Goal: Find specific page/section: Find specific page/section

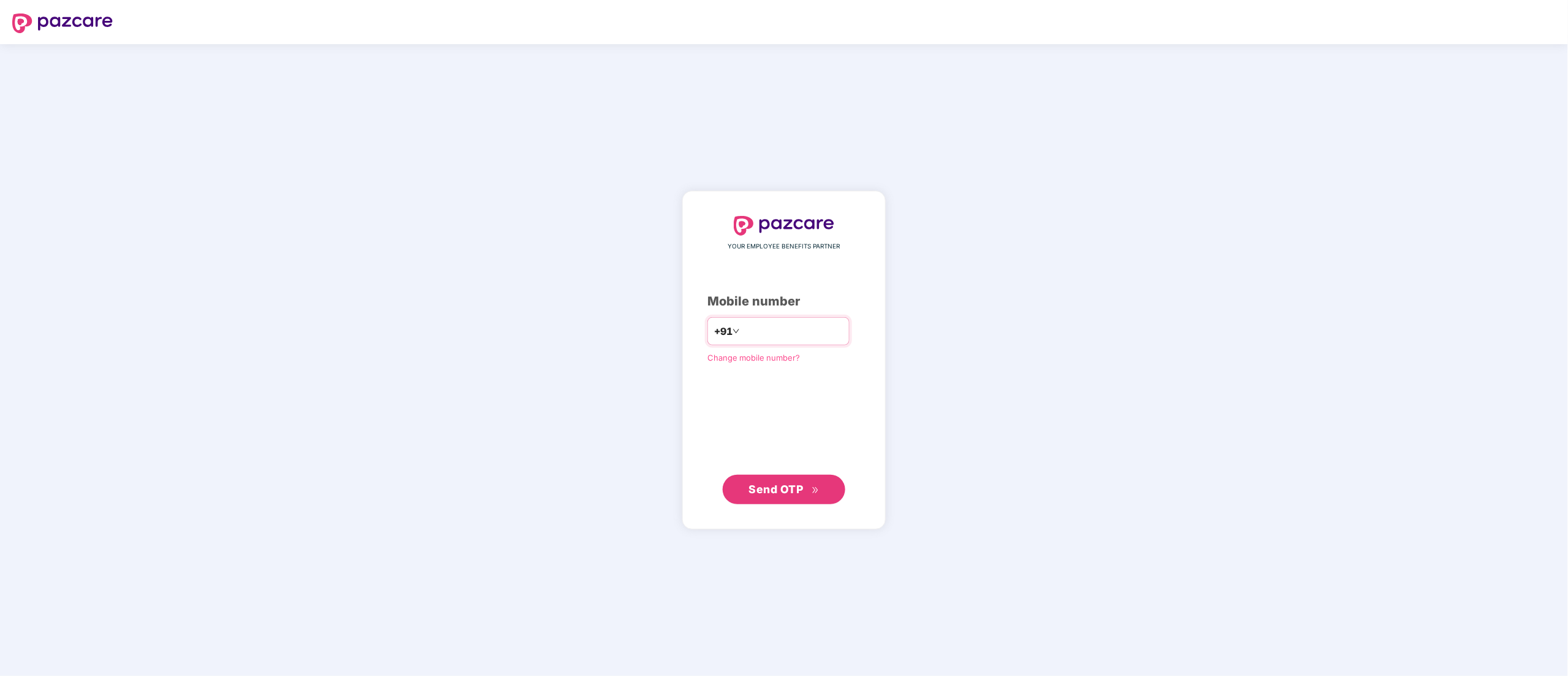
click at [778, 331] on input "number" at bounding box center [793, 331] width 101 height 20
type input "**********"
click at [802, 486] on span "Send OTP" at bounding box center [776, 489] width 55 height 13
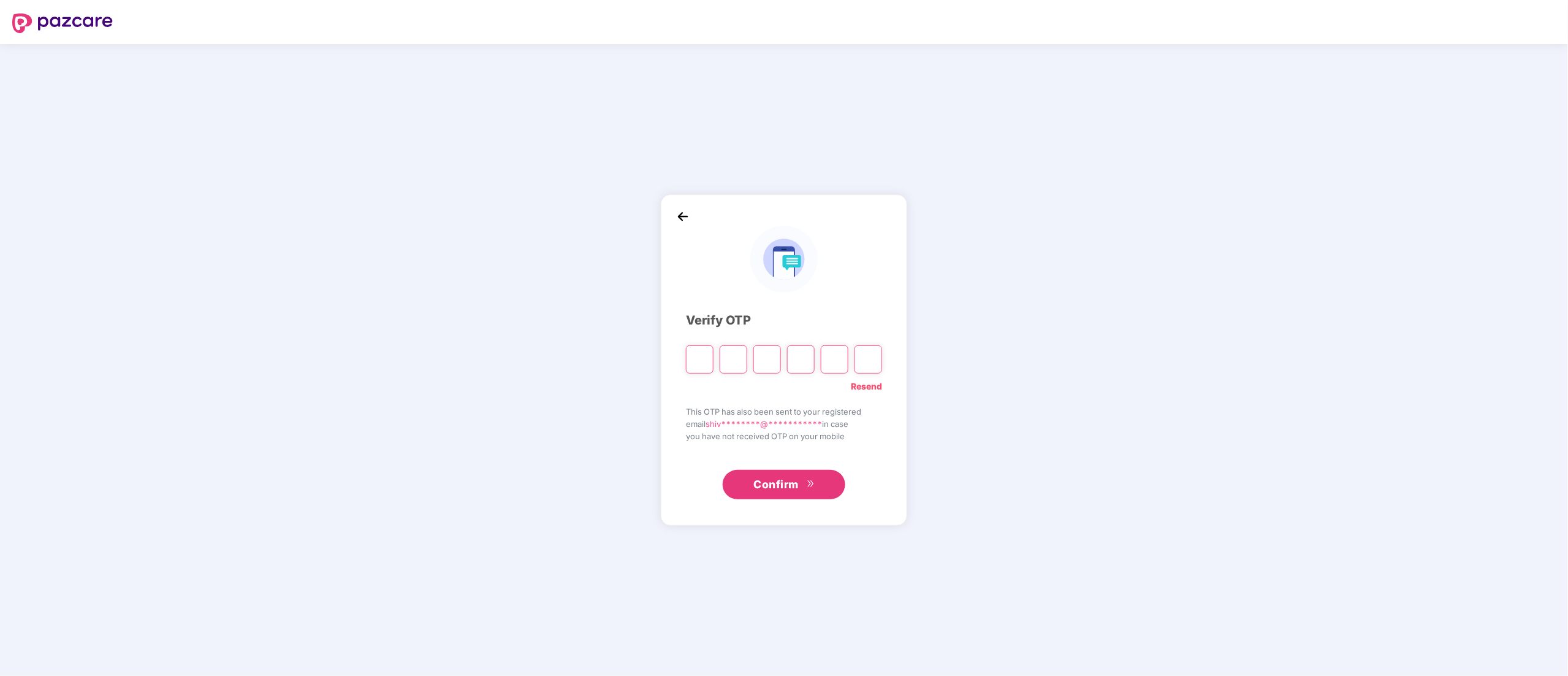
type input "*"
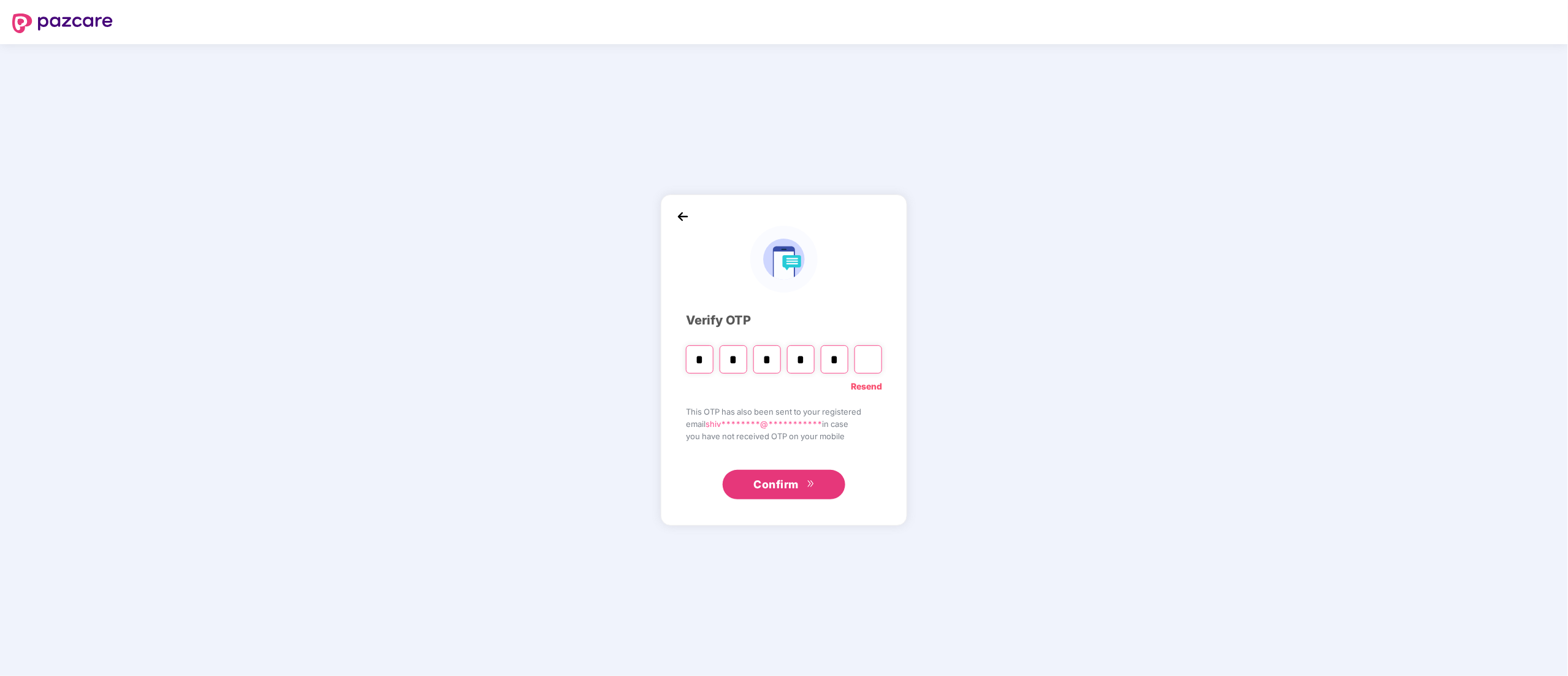
type input "*"
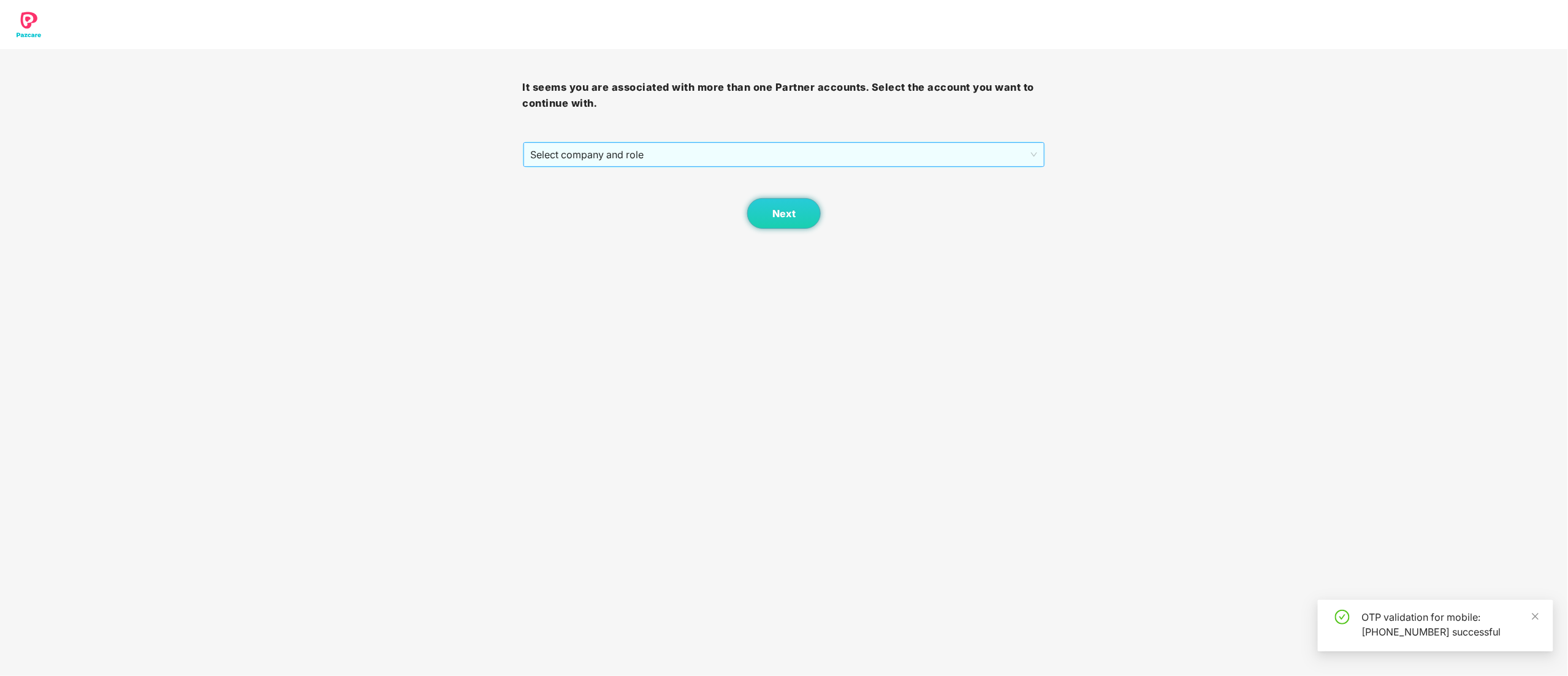
click at [659, 144] on span "Select company and role" at bounding box center [785, 154] width 507 height 23
drag, startPoint x: 592, startPoint y: 196, endPoint x: 645, endPoint y: 203, distance: 53.5
click at [592, 194] on div "Pazcare - CUSTOMER_SUCCESS" at bounding box center [785, 198] width 508 height 13
click at [783, 211] on span "Next" at bounding box center [784, 213] width 23 height 12
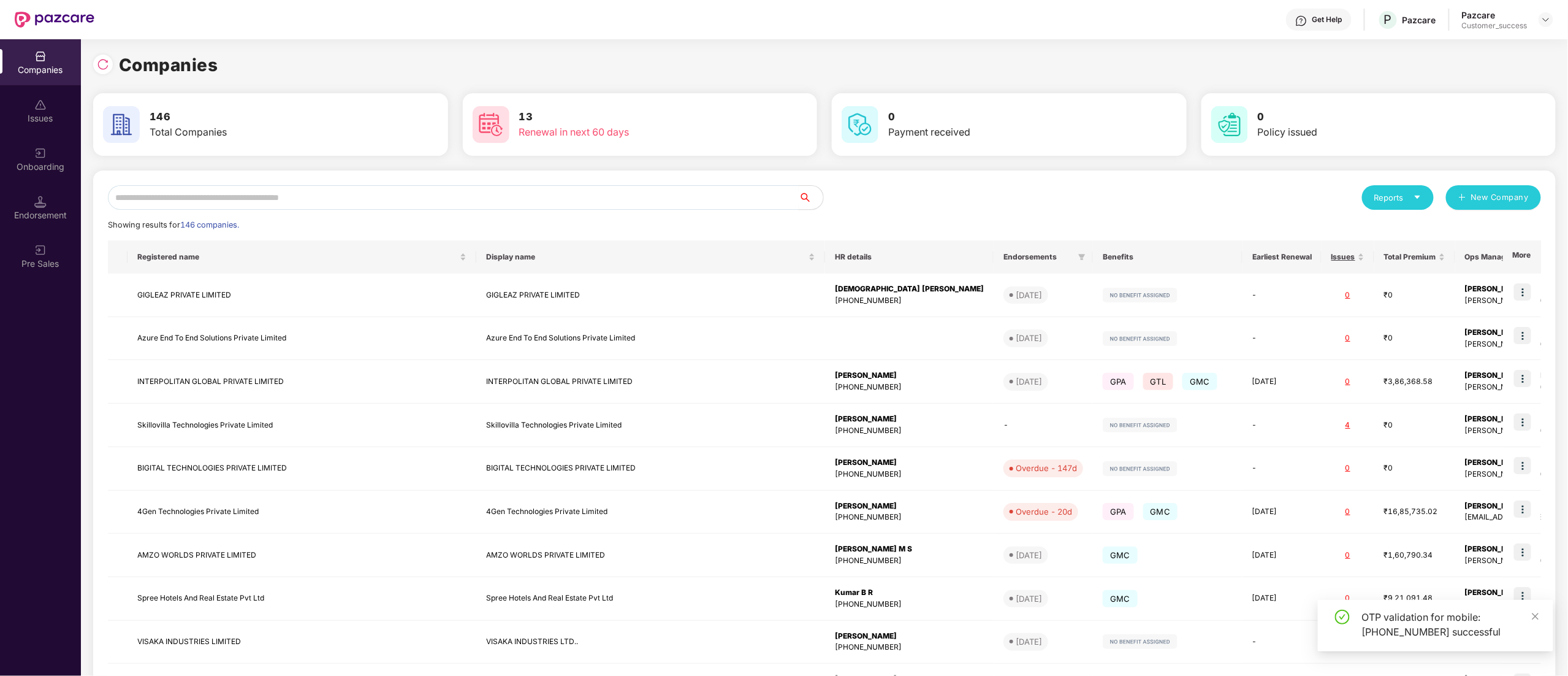
click at [326, 198] on input "text" at bounding box center [453, 197] width 691 height 25
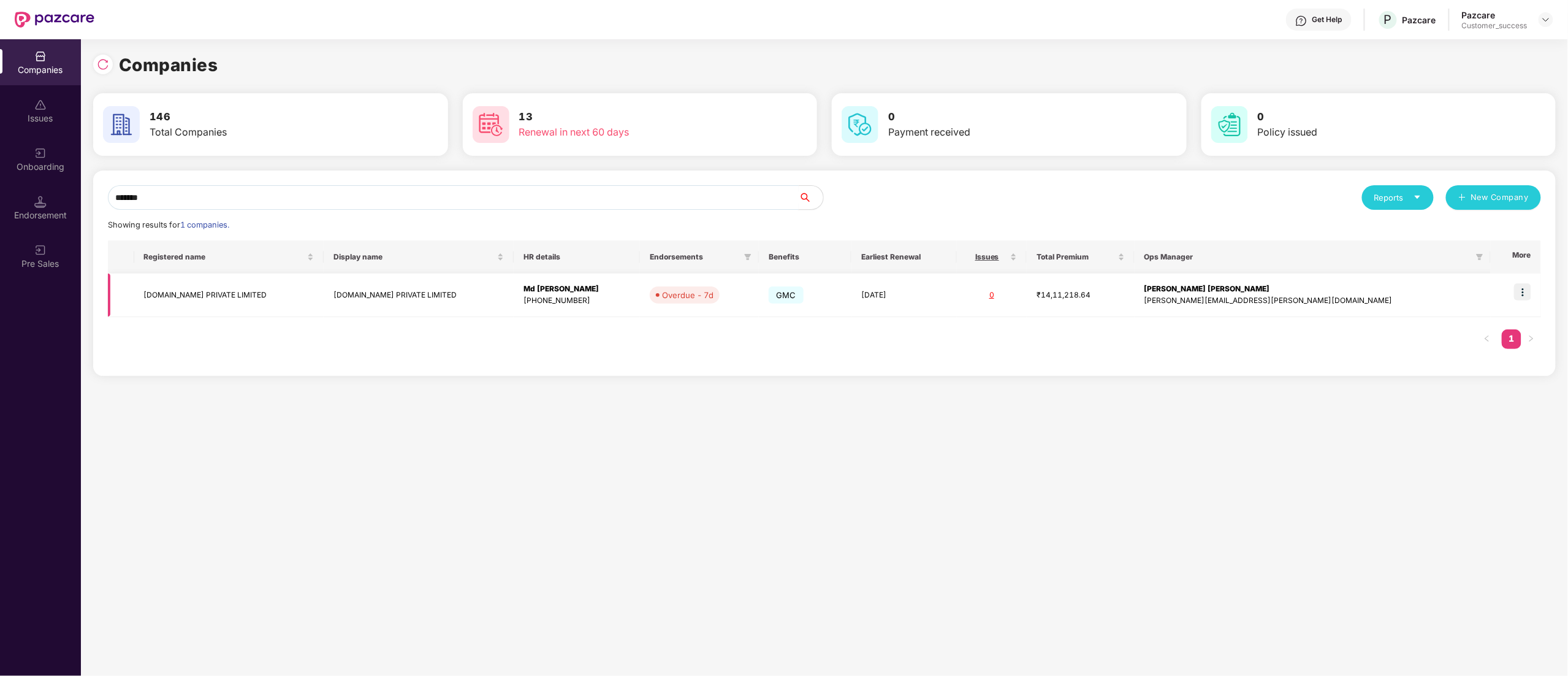
type input "*******"
click at [1523, 291] on img at bounding box center [1522, 291] width 17 height 17
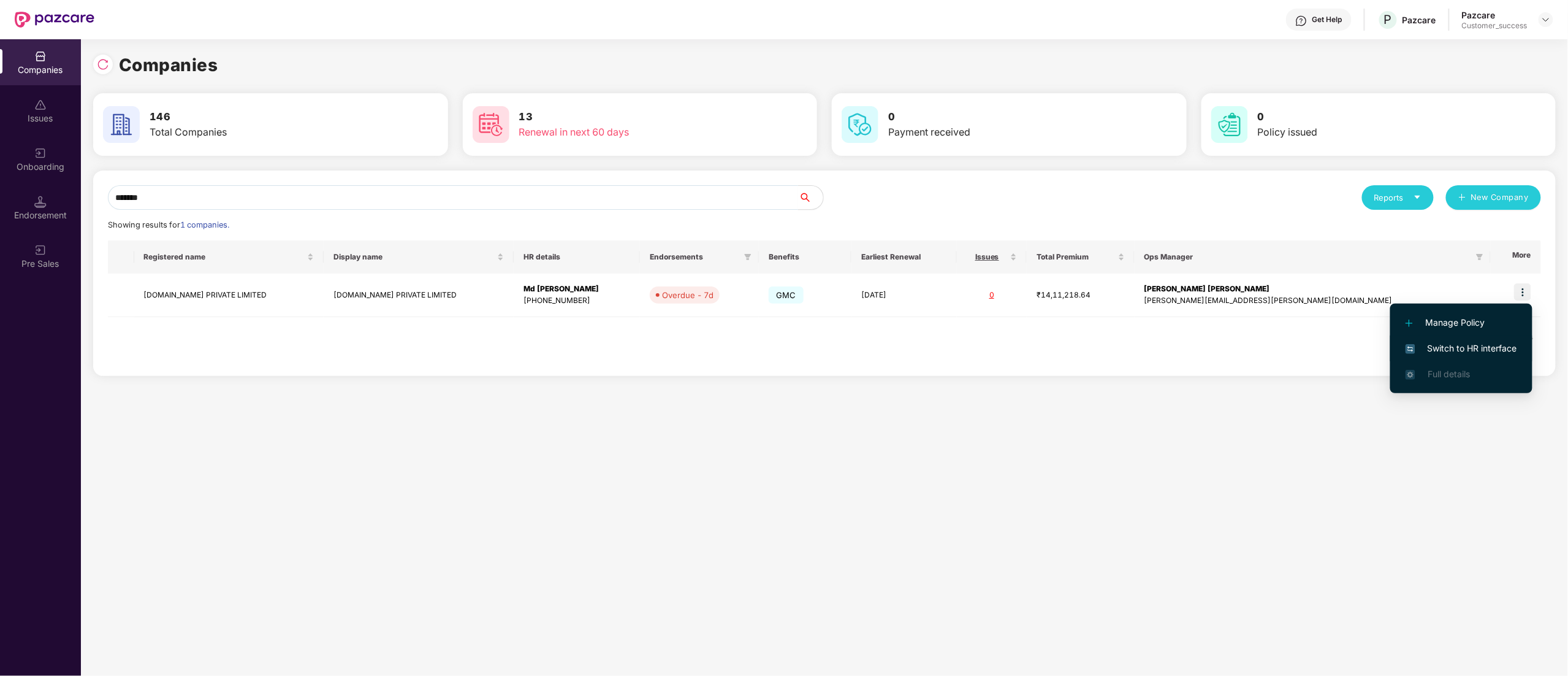
click at [1462, 342] on span "Switch to HR interface" at bounding box center [1461, 348] width 111 height 13
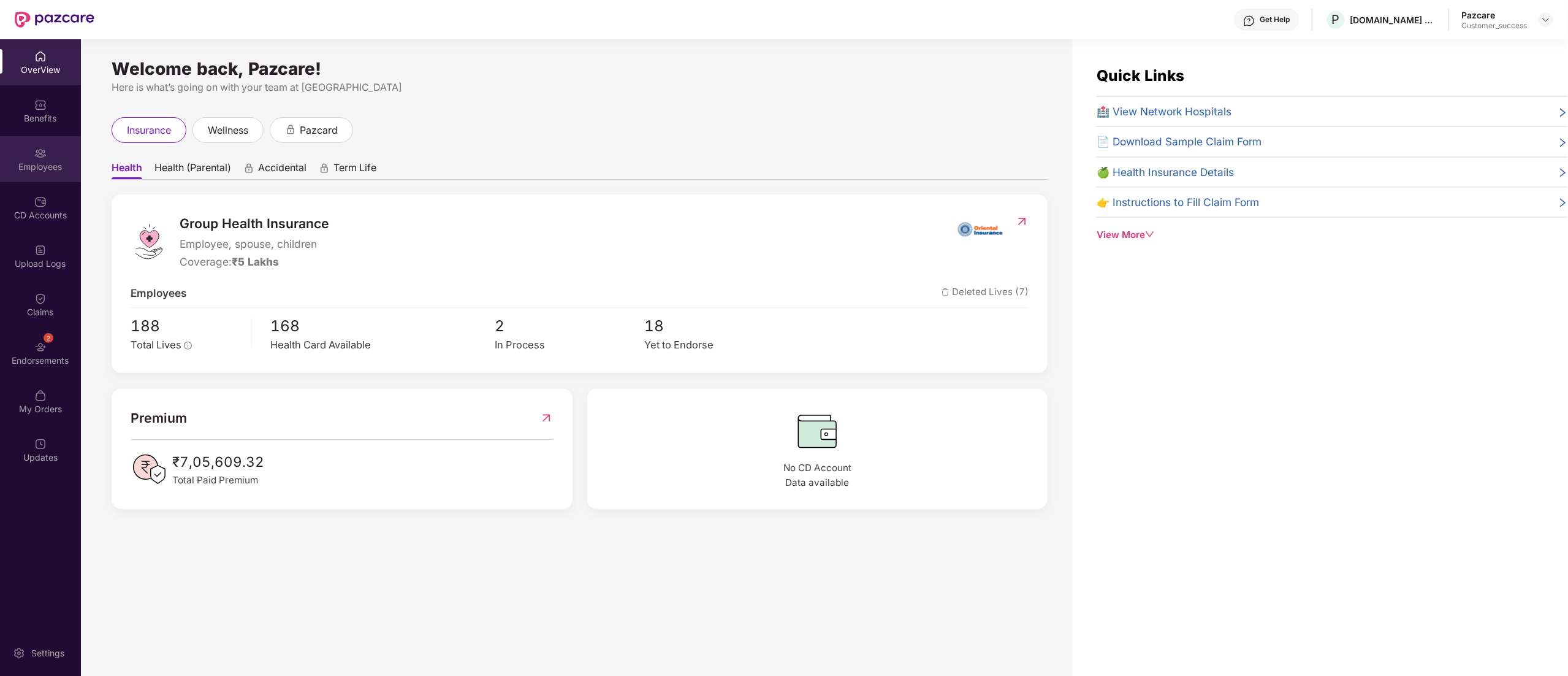
click at [35, 154] on img at bounding box center [40, 153] width 12 height 12
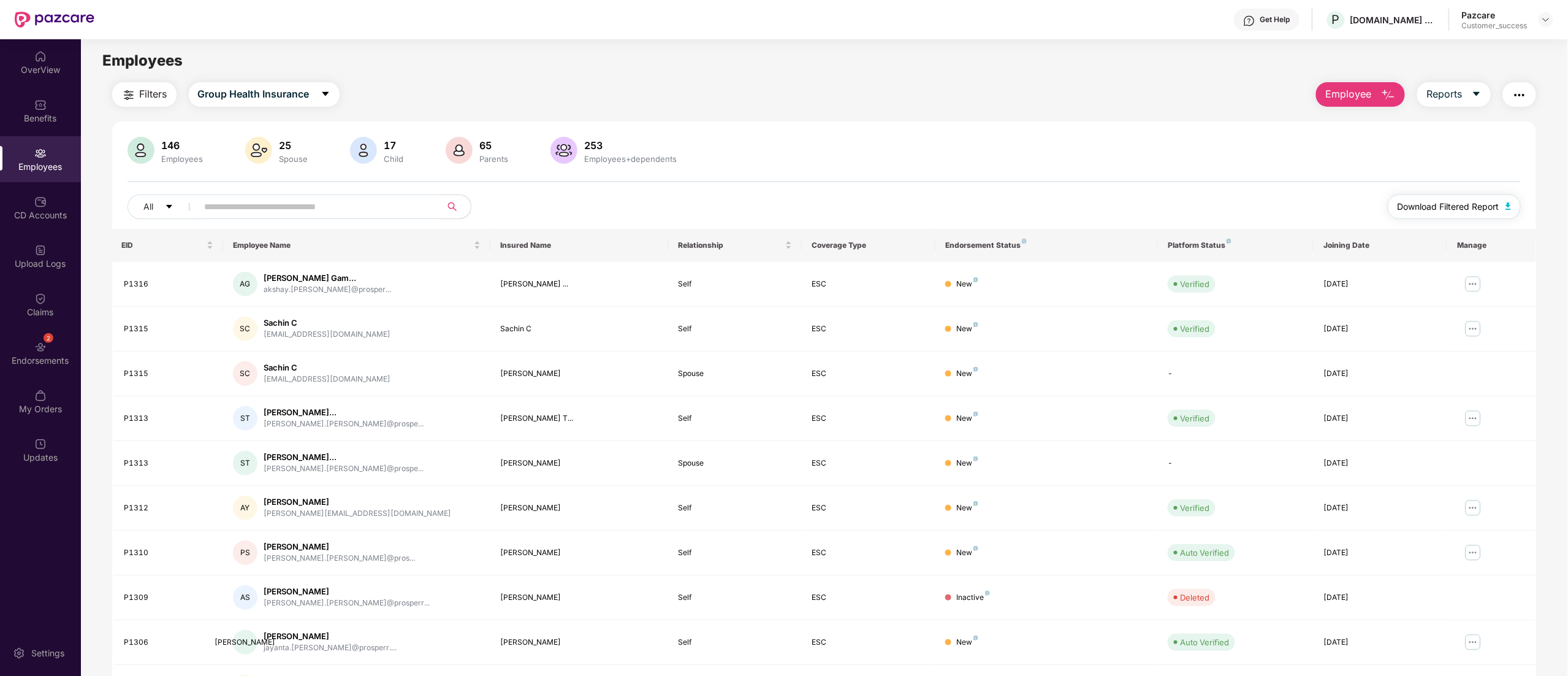
click at [1466, 205] on span "Download Filtered Report" at bounding box center [1448, 206] width 102 height 13
click at [300, 208] on input "text" at bounding box center [315, 206] width 220 height 18
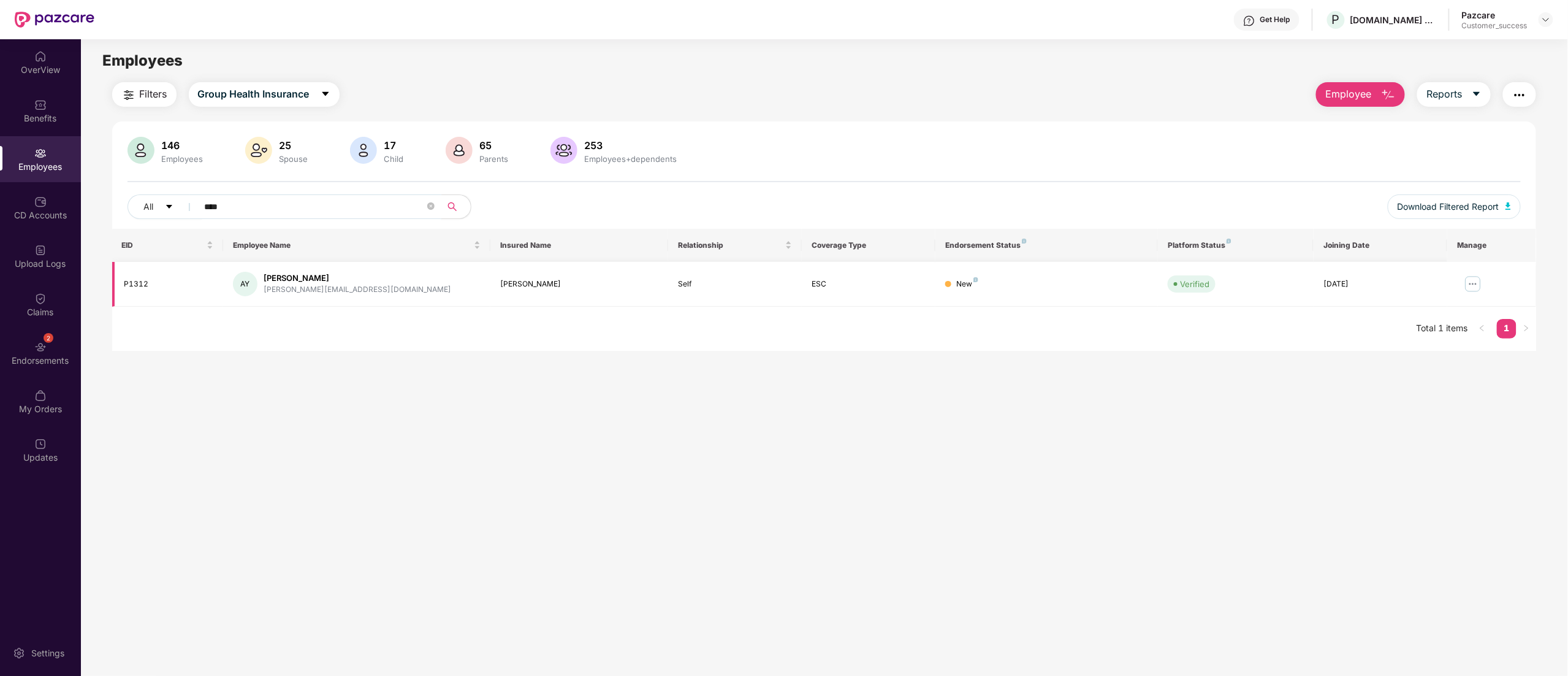
type input "****"
click at [135, 276] on td "P1312" at bounding box center [167, 284] width 111 height 45
copy div "P1312"
click at [1540, 21] on div at bounding box center [1545, 19] width 14 height 14
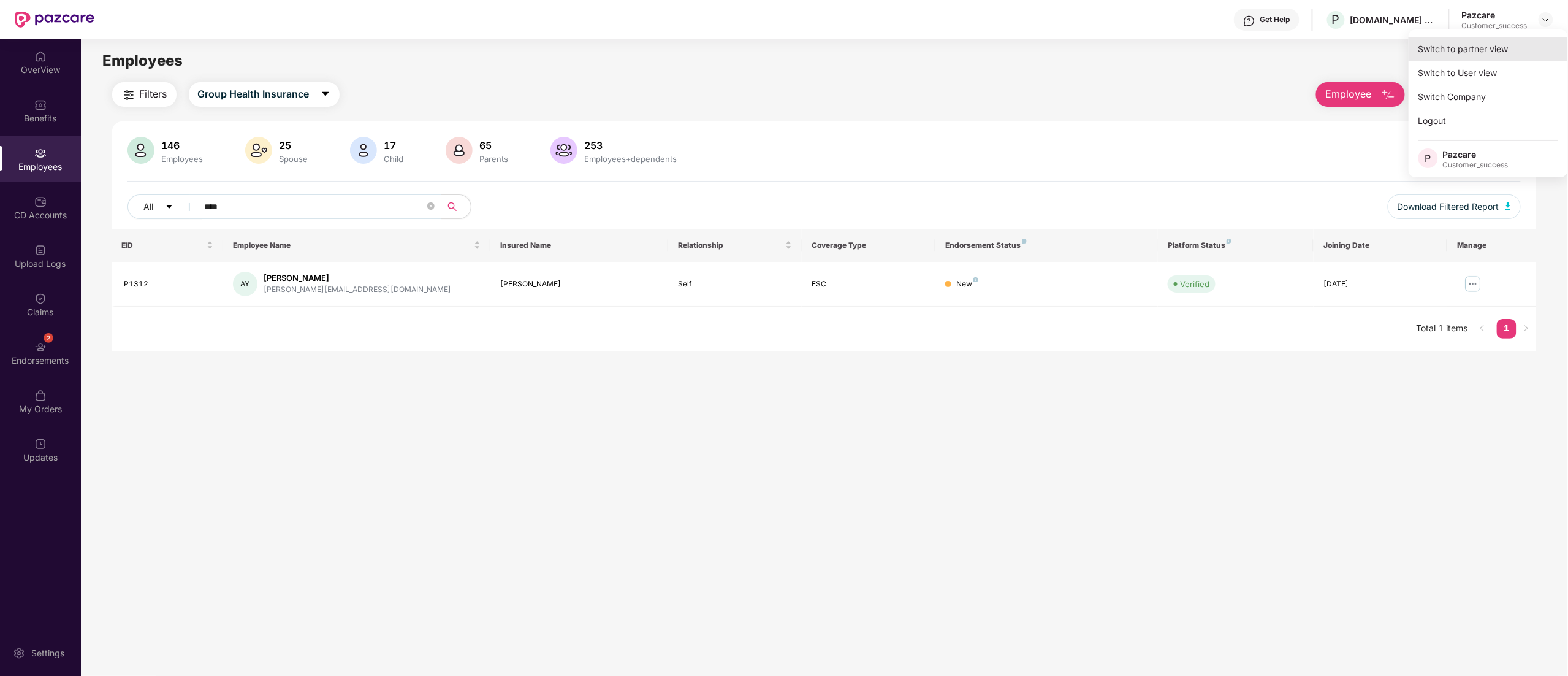
click at [1467, 45] on div "Switch to partner view" at bounding box center [1488, 48] width 159 height 24
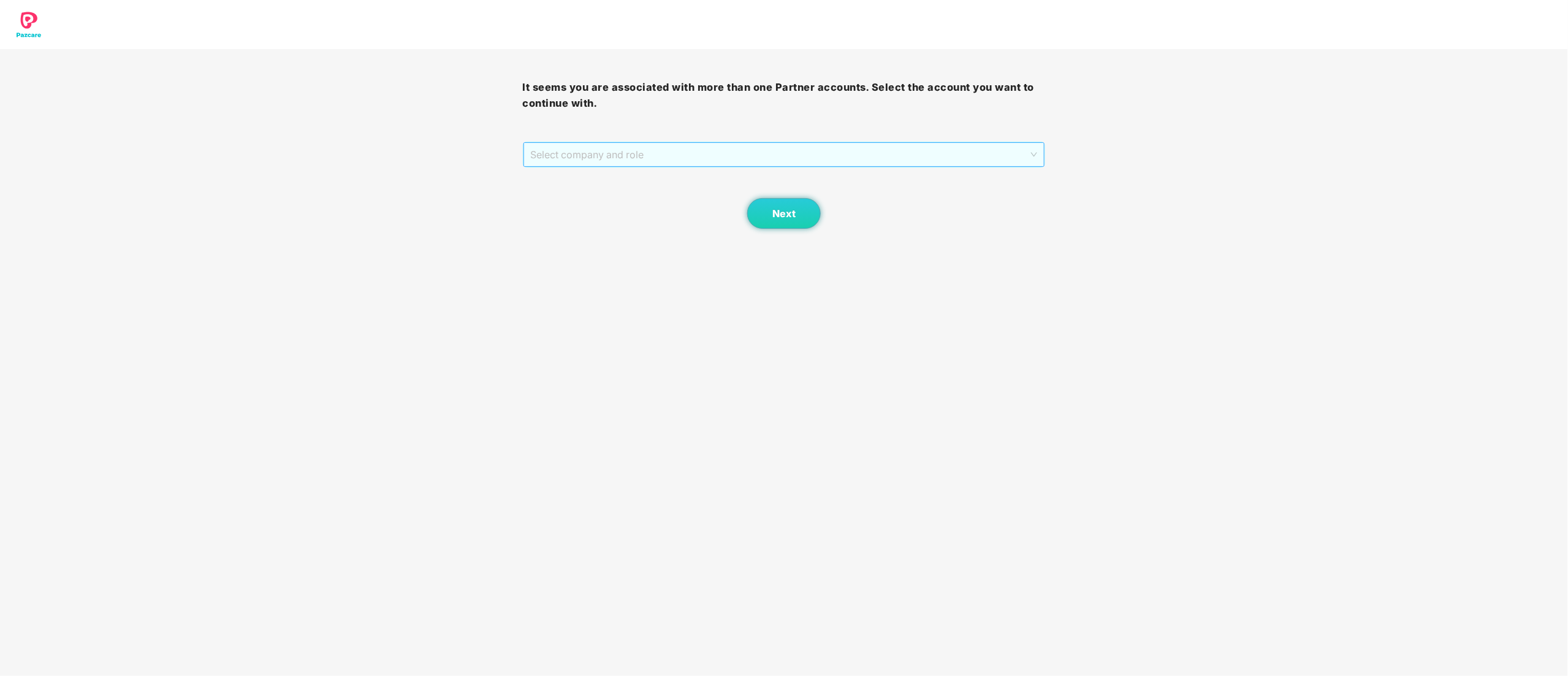
click at [583, 145] on span "Select company and role" at bounding box center [785, 154] width 507 height 23
click at [579, 193] on div "Pazcare - CUSTOMER_SUCCESS" at bounding box center [785, 198] width 508 height 13
click at [765, 208] on button "Next" at bounding box center [784, 213] width 74 height 31
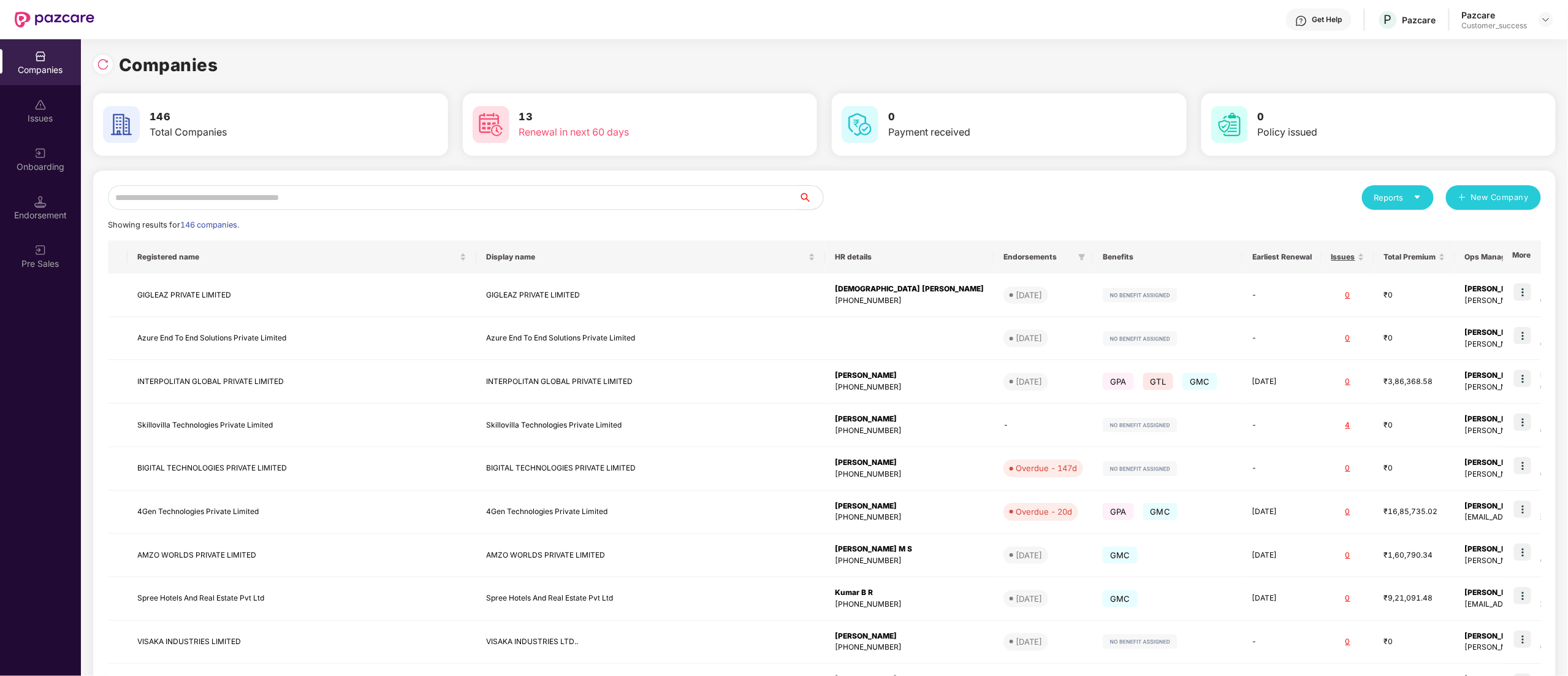
click at [229, 186] on input "text" at bounding box center [453, 197] width 691 height 25
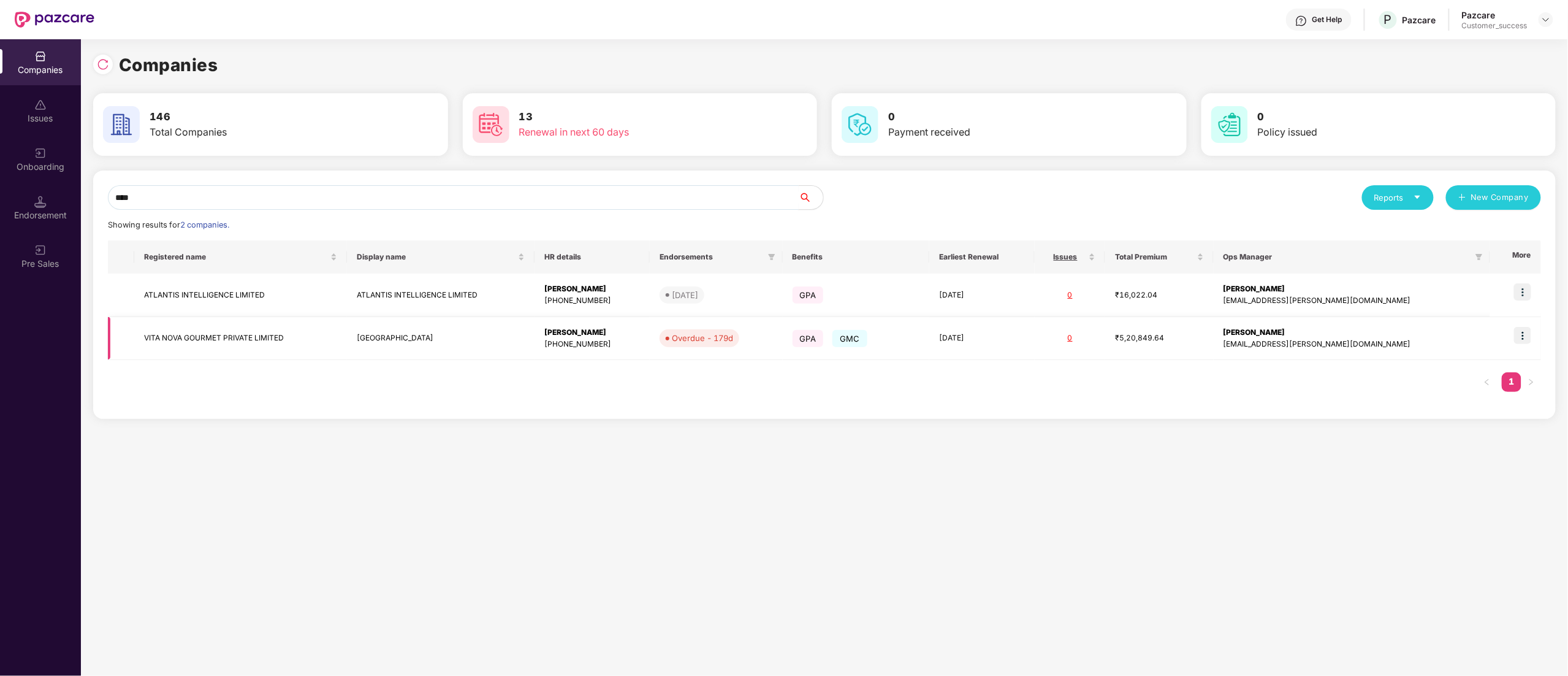
type input "****"
click at [1521, 335] on img at bounding box center [1522, 335] width 17 height 17
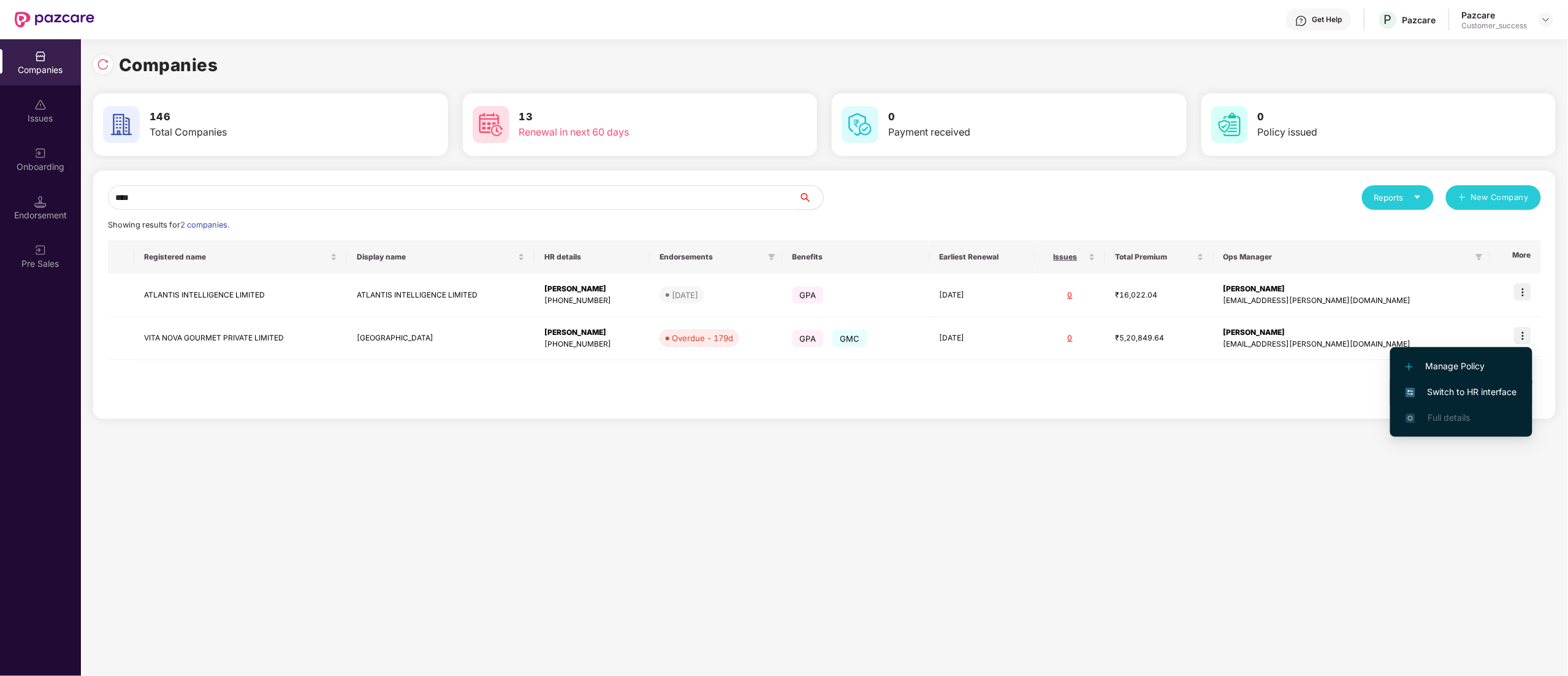
click at [1489, 385] on span "Switch to HR interface" at bounding box center [1461, 392] width 111 height 13
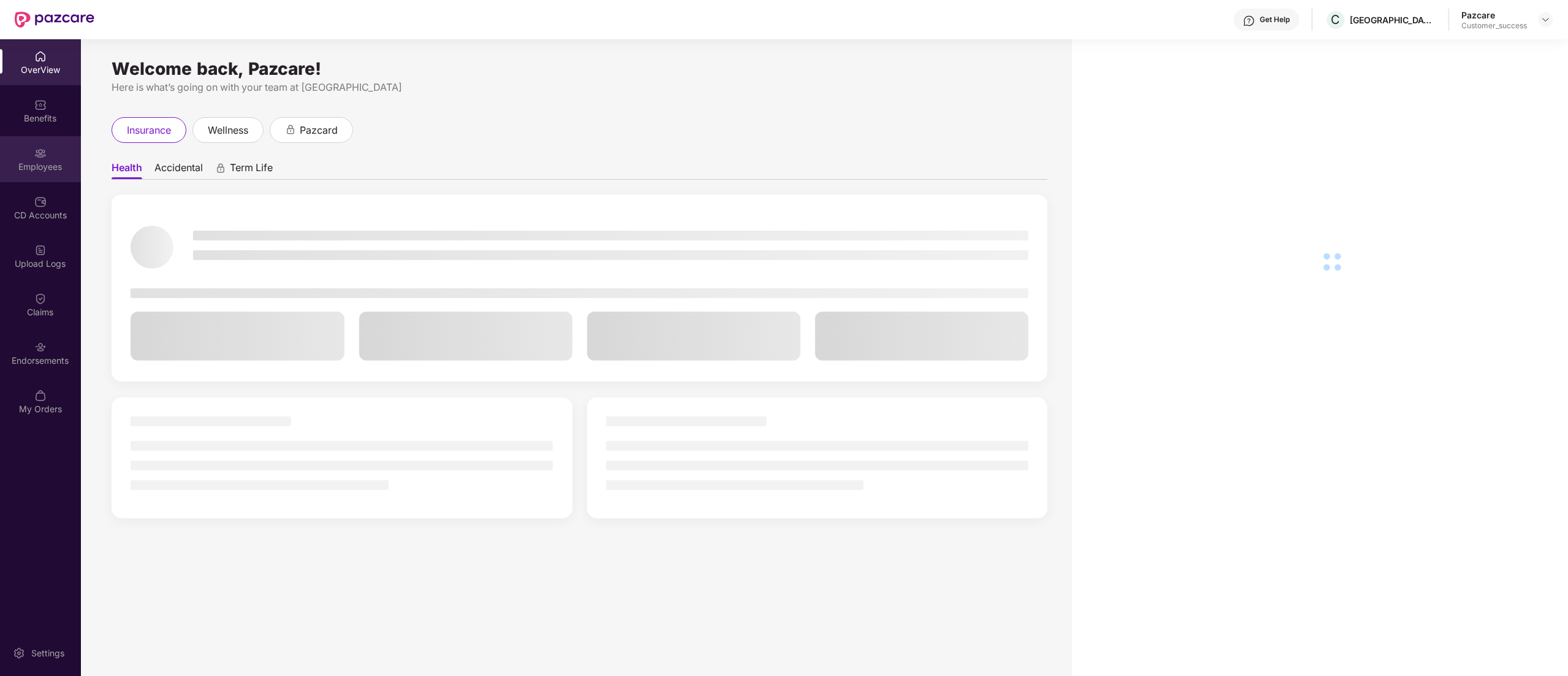
click at [30, 169] on div "Employees" at bounding box center [40, 166] width 81 height 12
